Goal: Task Accomplishment & Management: Use online tool/utility

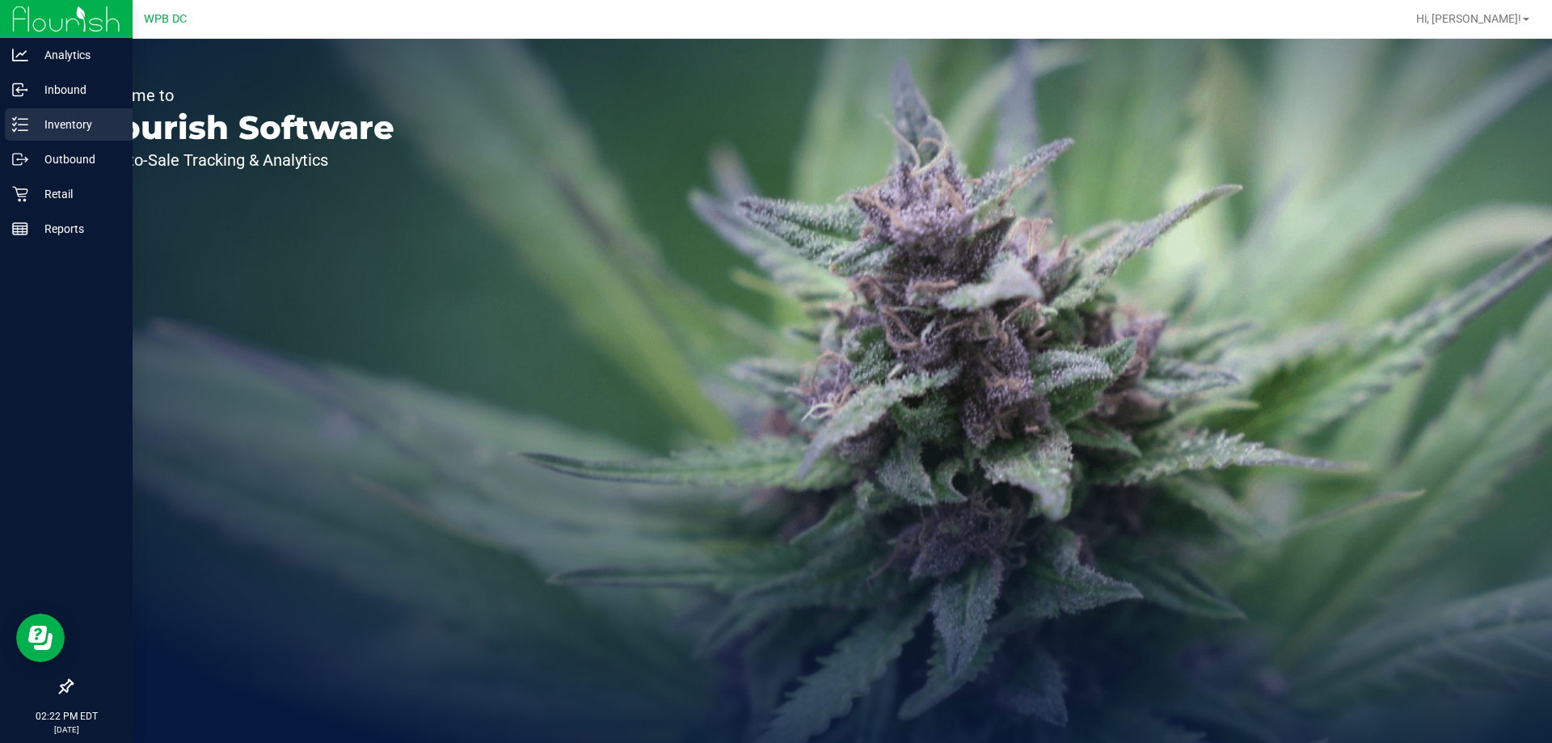
click at [74, 127] on p "Inventory" at bounding box center [76, 124] width 97 height 19
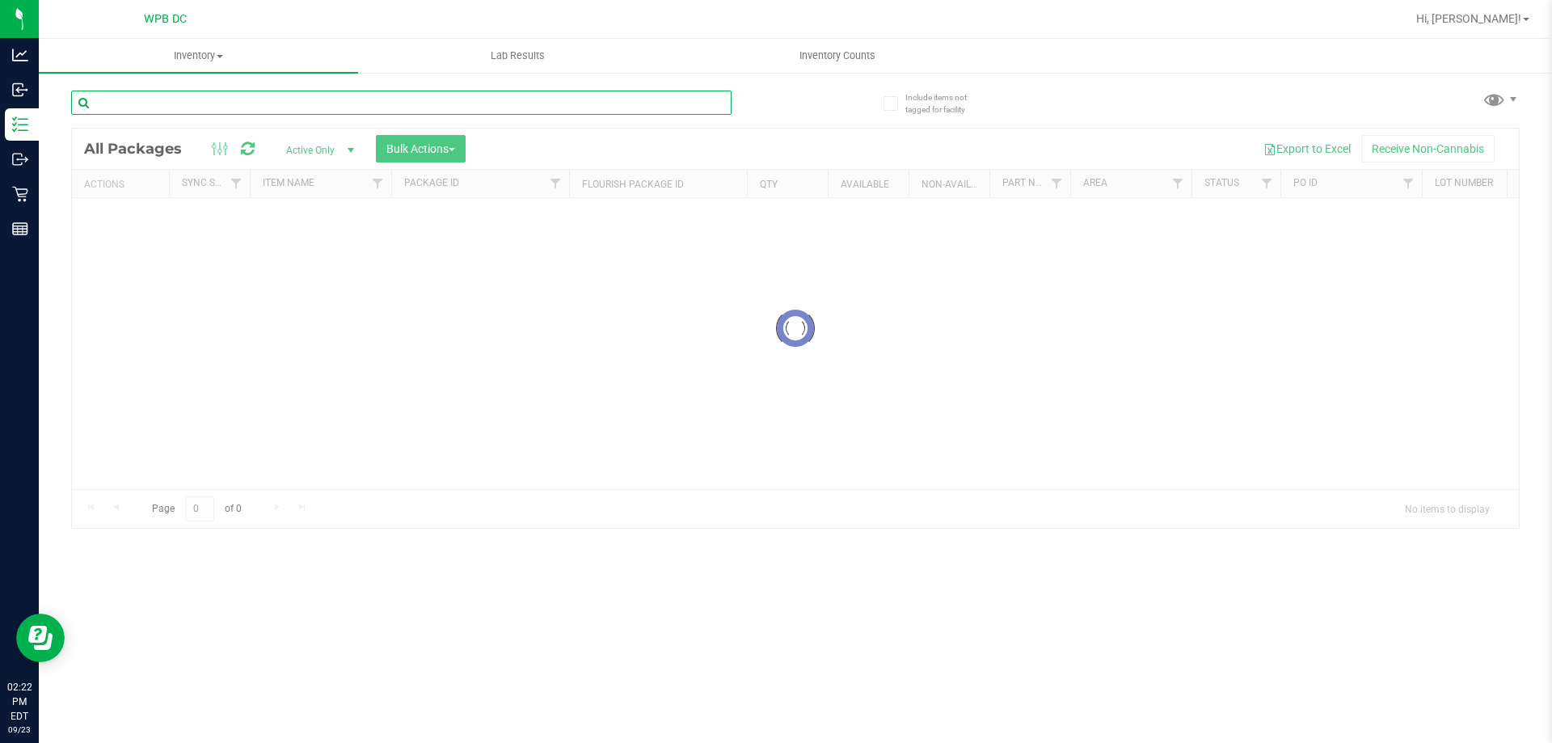
click at [167, 108] on input "text" at bounding box center [401, 103] width 661 height 24
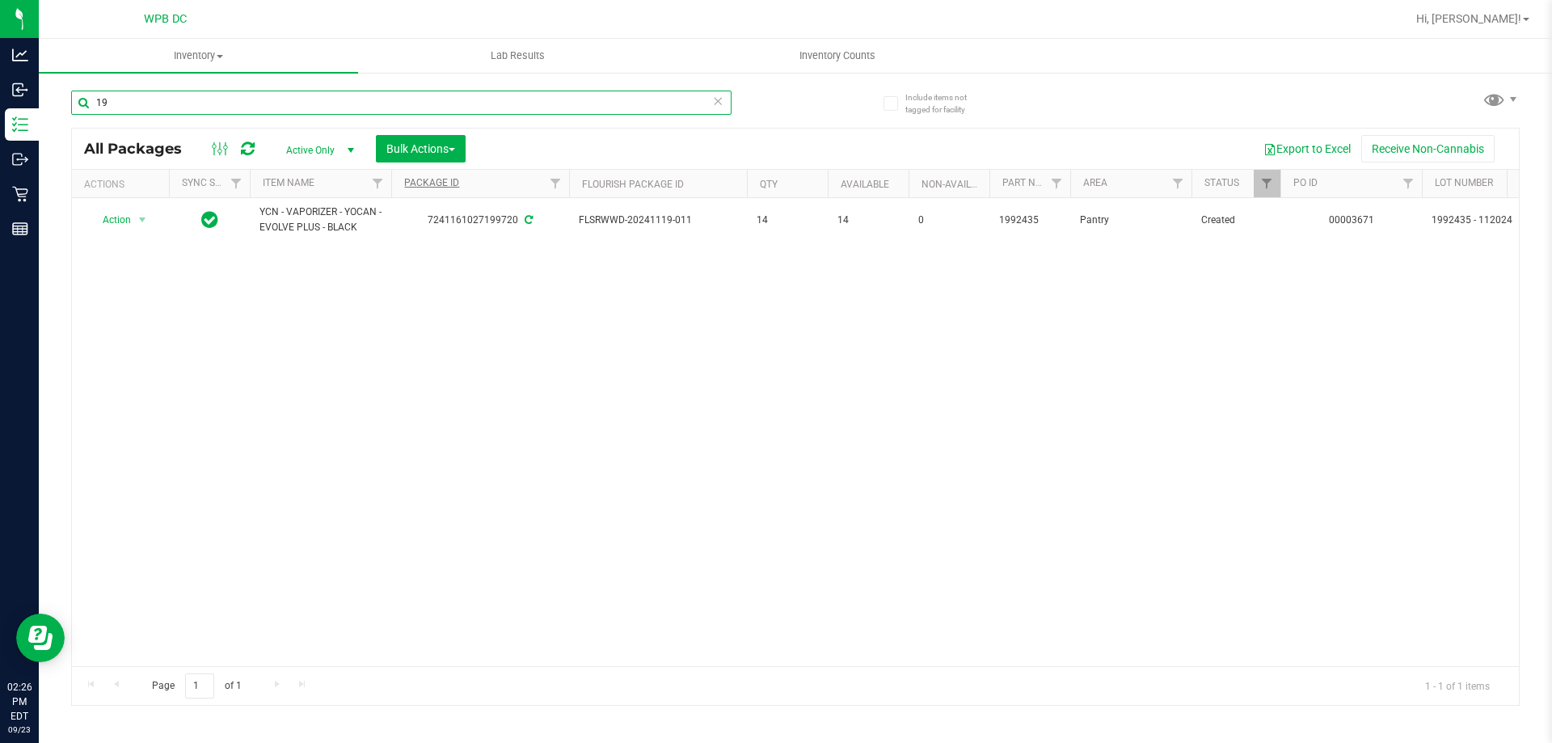
type input "1"
type input "gpen"
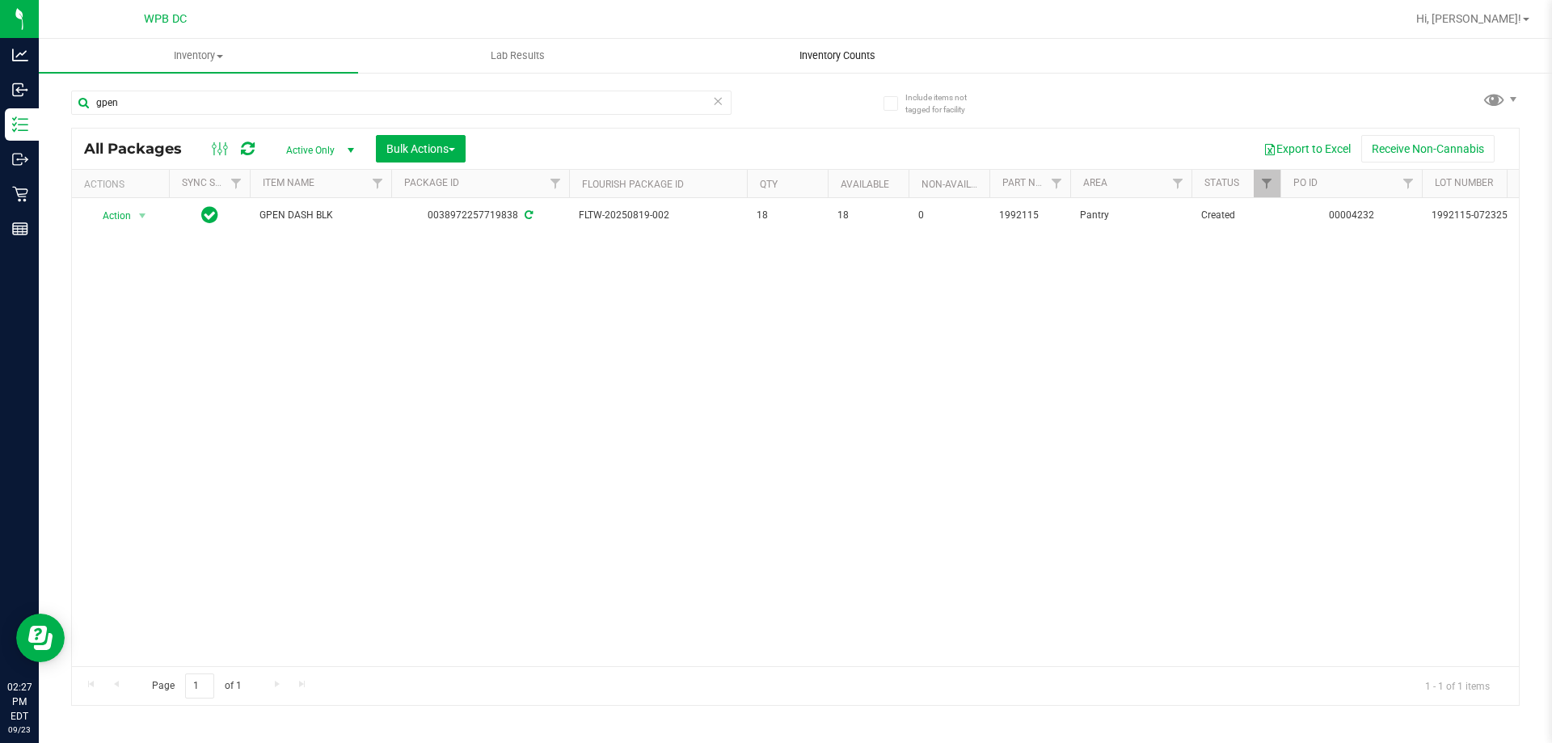
click at [850, 61] on span "Inventory Counts" at bounding box center [838, 56] width 120 height 15
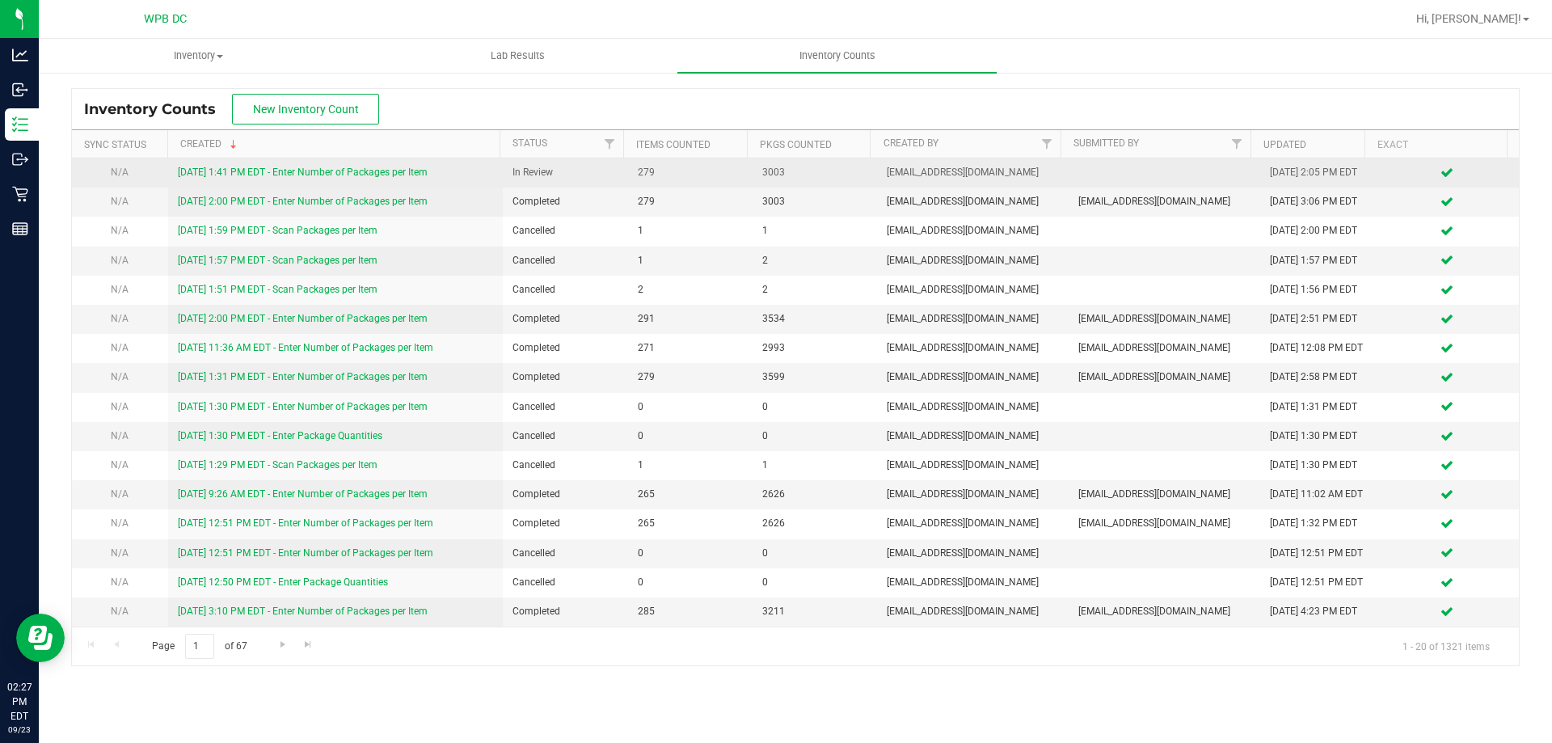
click at [324, 179] on td "[DATE] 1:41 PM EDT - Enter Number of Packages per Item" at bounding box center [336, 172] width 336 height 29
click at [323, 169] on link "[DATE] 1:41 PM EDT - Enter Number of Packages per Item" at bounding box center [303, 172] width 250 height 11
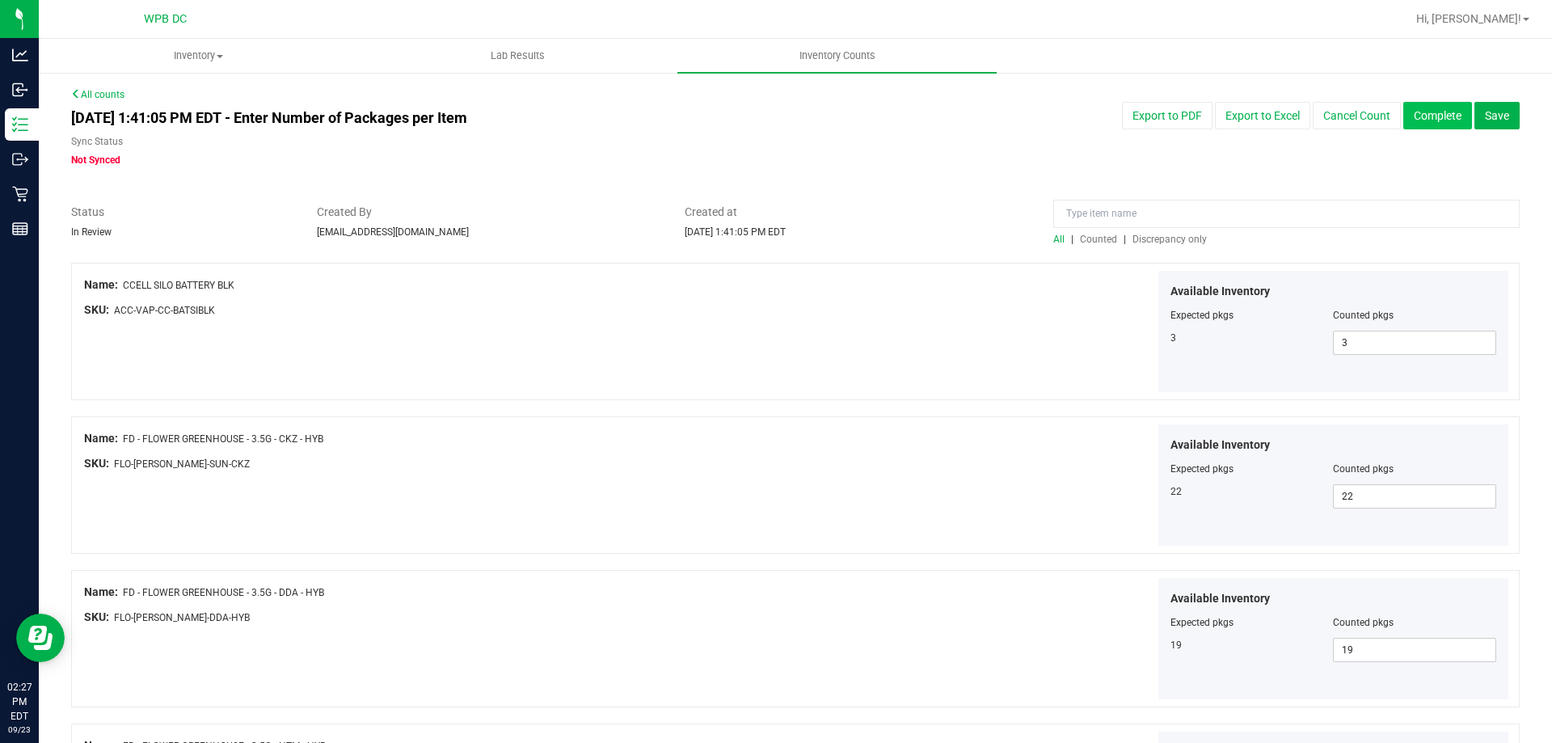
click at [1406, 125] on button "Complete" at bounding box center [1438, 115] width 69 height 27
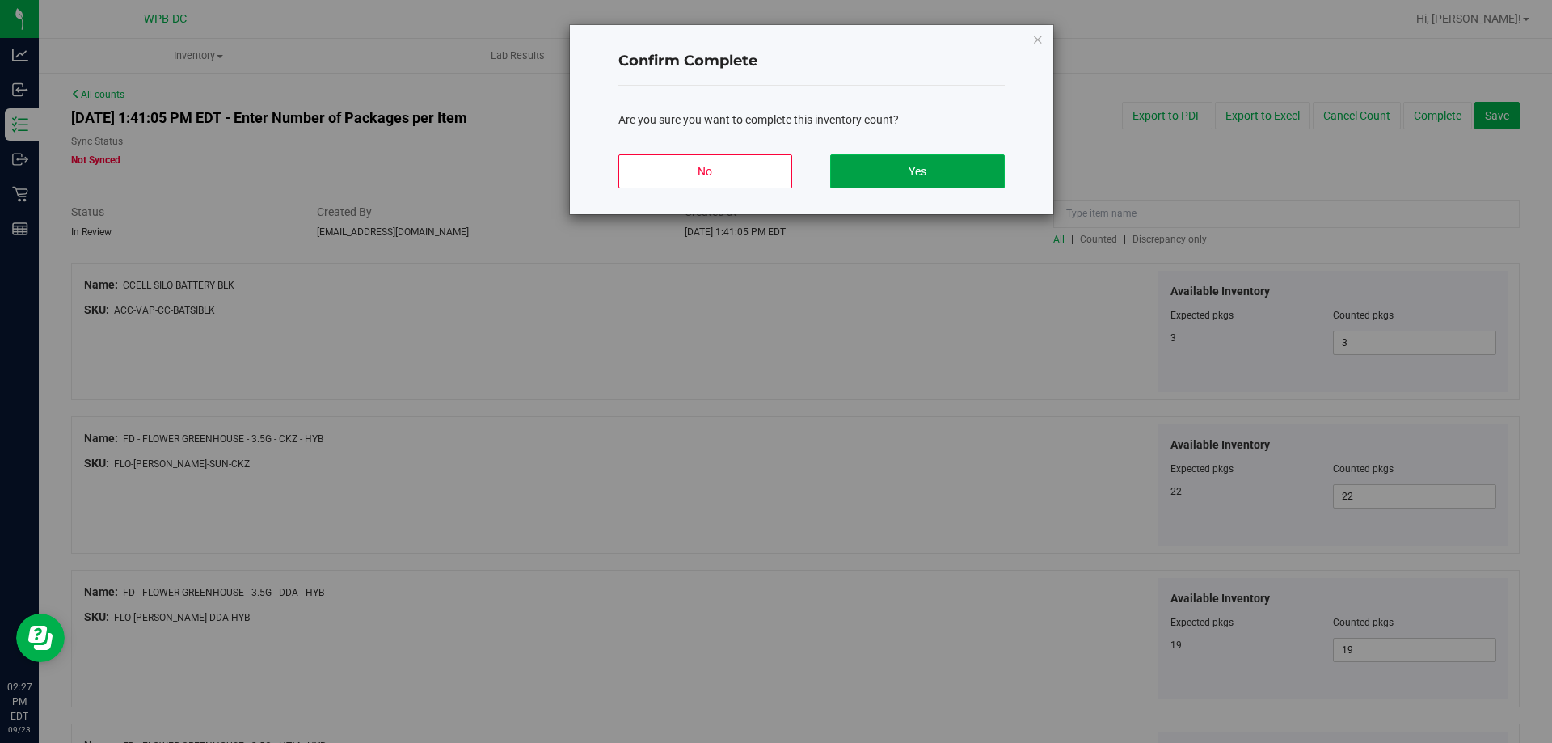
click at [884, 159] on button "Yes" at bounding box center [917, 171] width 174 height 34
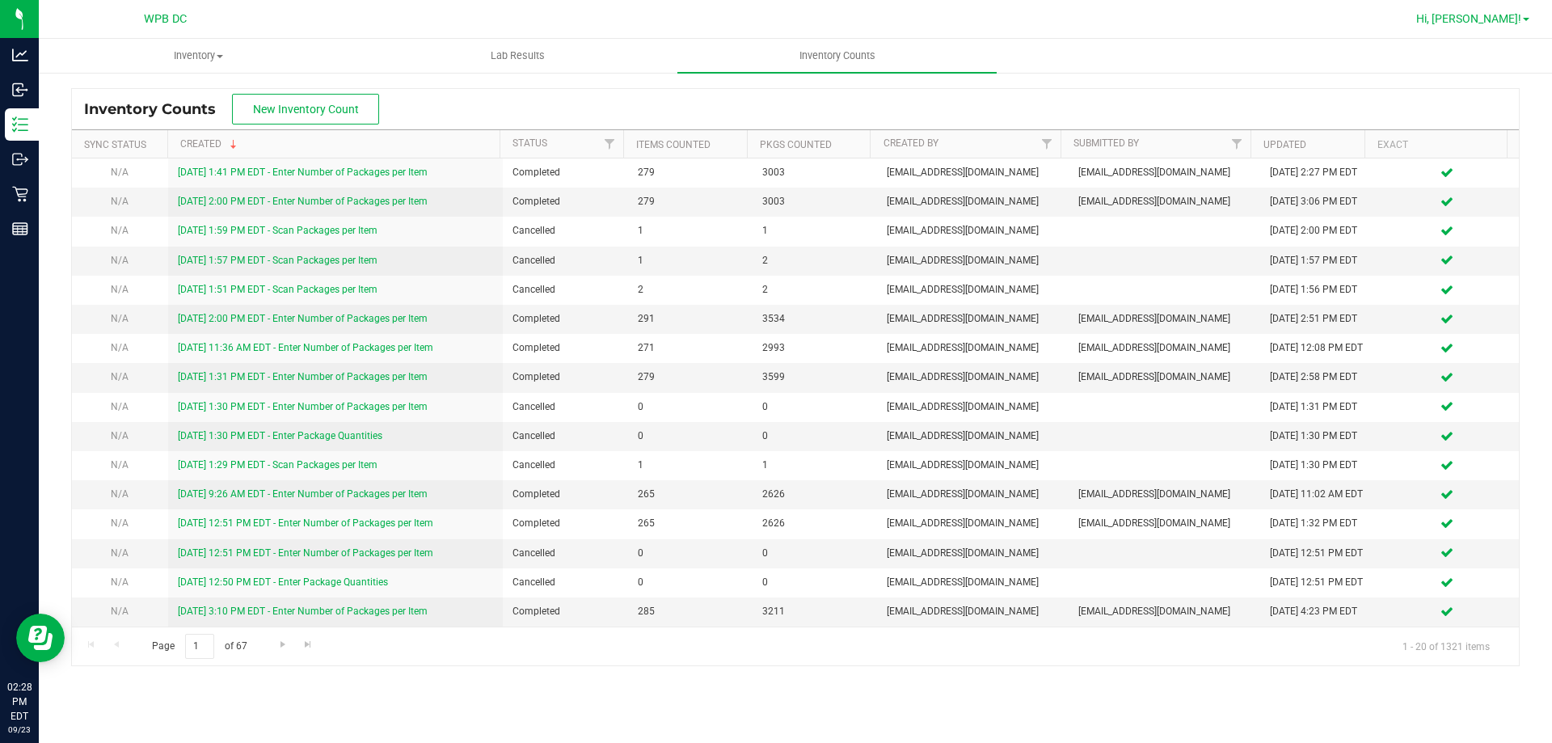
click at [1500, 23] on span "Hi, [PERSON_NAME]!" at bounding box center [1469, 18] width 105 height 13
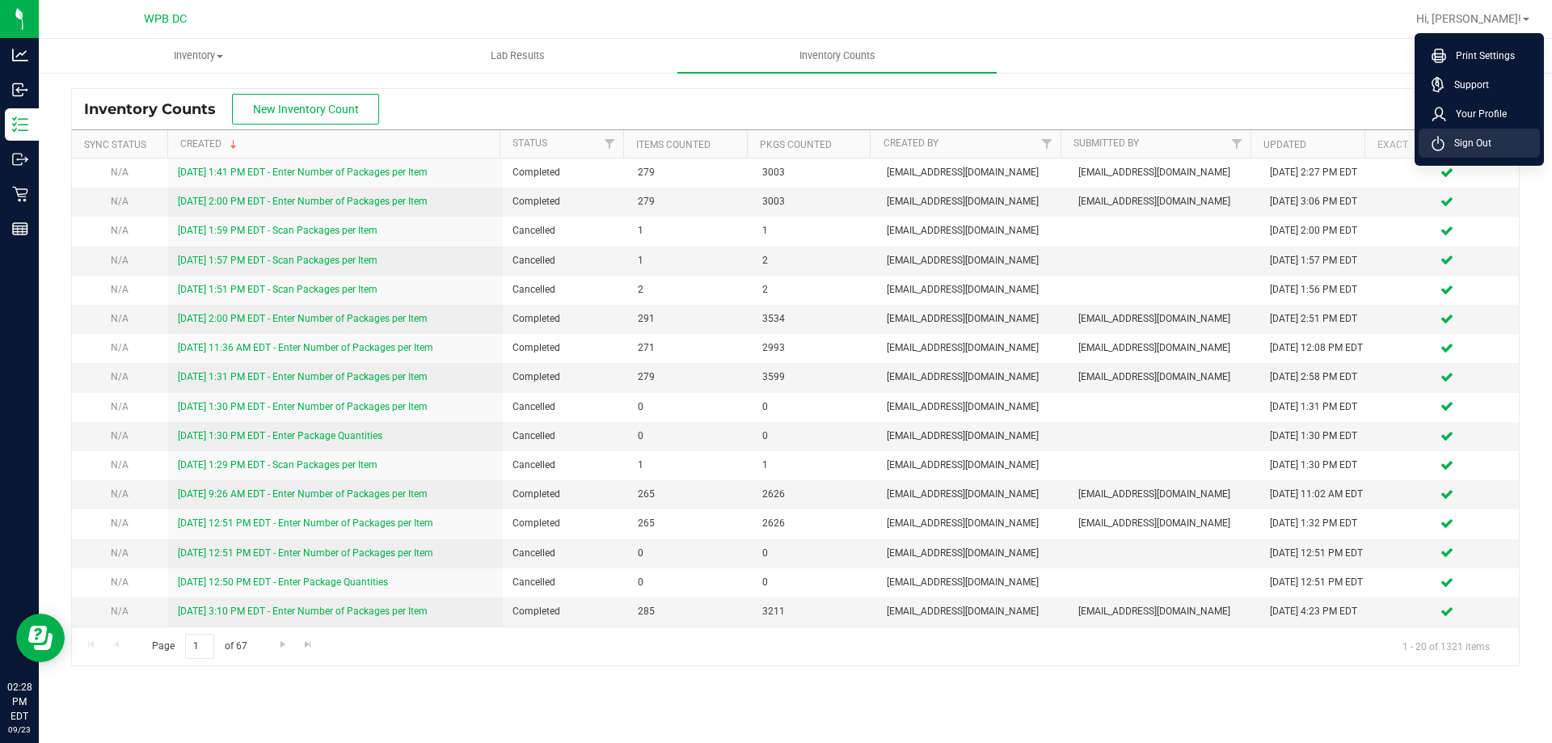
click at [1475, 143] on span "Sign Out" at bounding box center [1468, 143] width 47 height 16
